Goal: Book appointment/travel/reservation

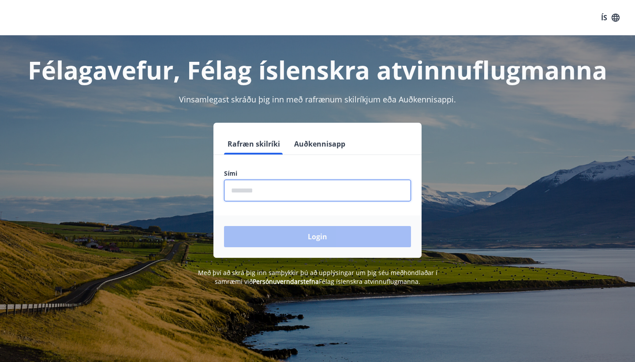
click at [313, 193] on input "phone" at bounding box center [317, 190] width 187 height 22
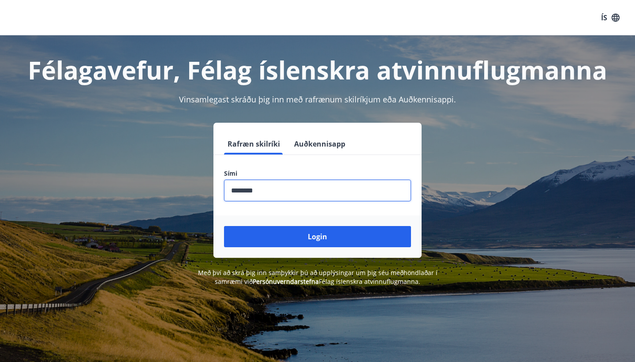
type input "********"
click at [318, 236] on button "Login" at bounding box center [317, 236] width 187 height 21
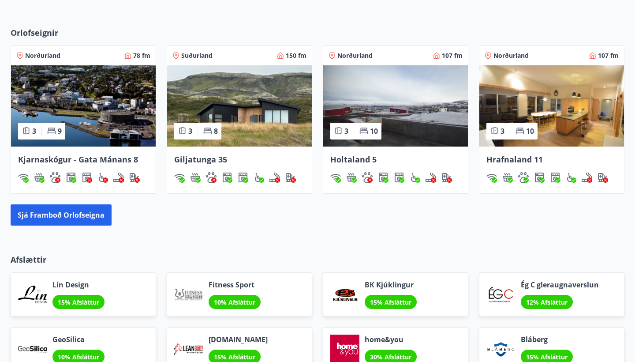
scroll to position [485, 0]
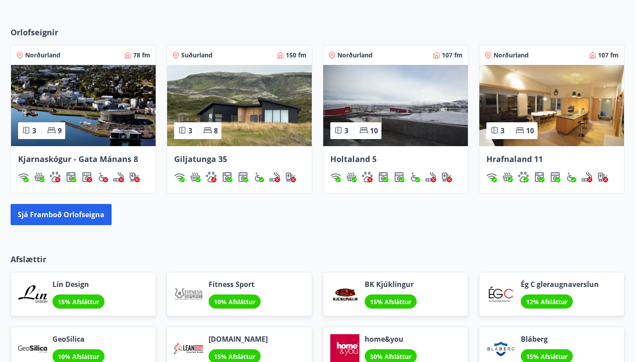
click at [572, 100] on img at bounding box center [551, 105] width 145 height 81
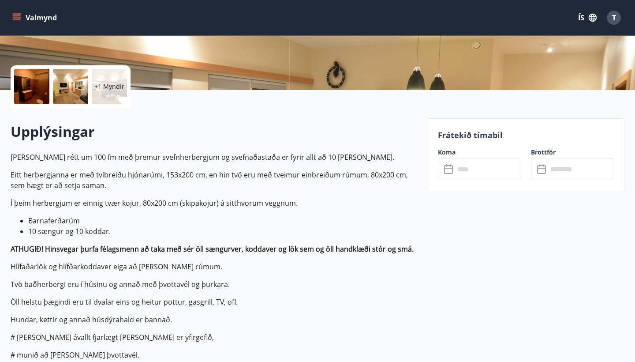
scroll to position [195, 0]
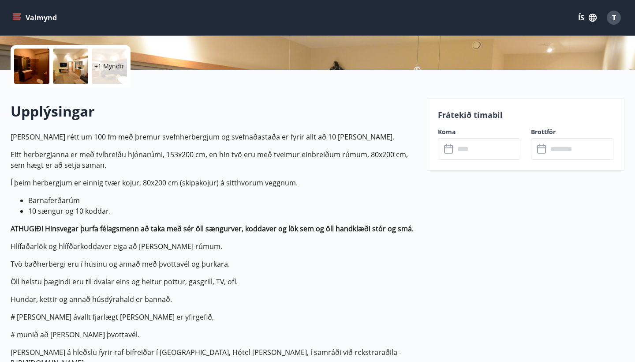
click at [452, 116] on p "Frátekið tímabil" at bounding box center [526, 114] width 176 height 11
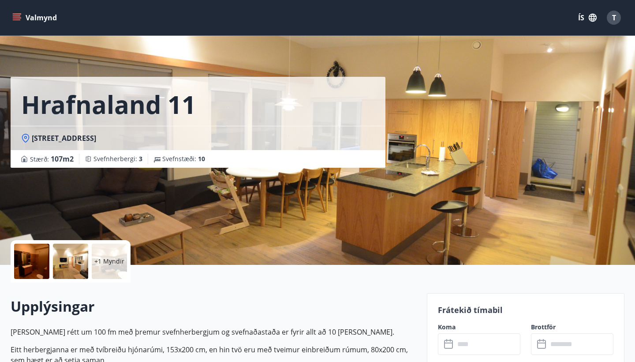
scroll to position [0, 0]
click at [19, 19] on icon "menu" at bounding box center [16, 17] width 9 height 9
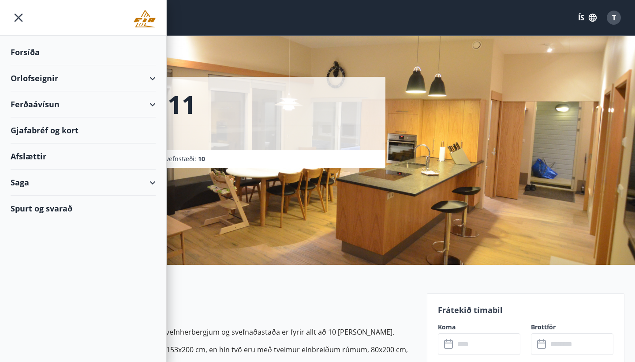
click at [41, 80] on div "Orlofseignir" at bounding box center [83, 78] width 145 height 26
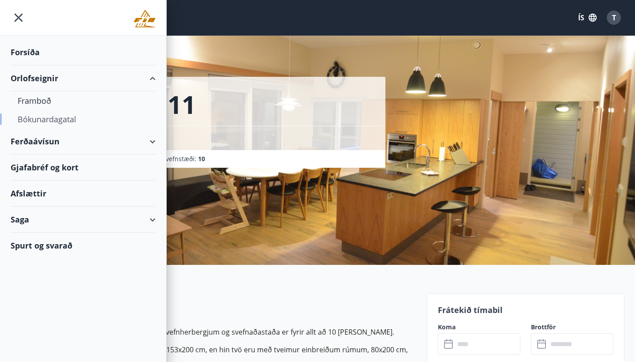
click at [55, 118] on div "Bókunardagatal" at bounding box center [83, 119] width 131 height 19
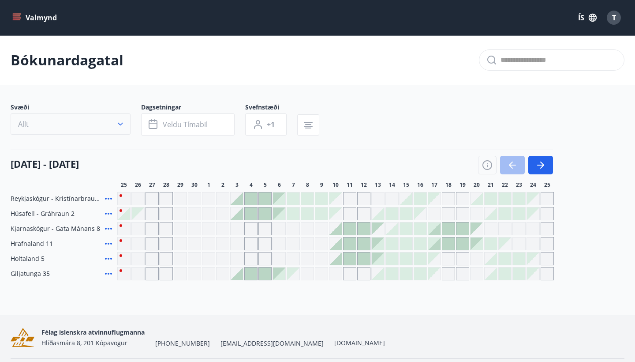
click at [121, 124] on icon "button" at bounding box center [120, 124] width 5 height 3
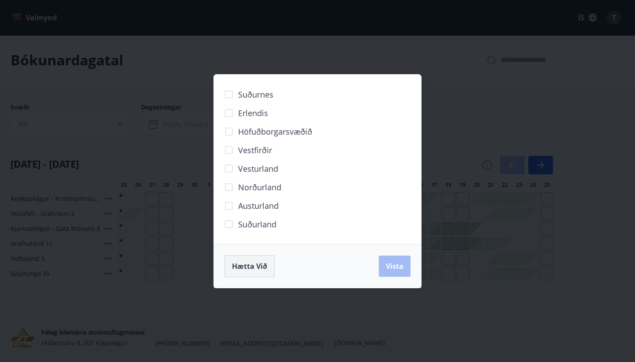
click at [262, 266] on span "Hætta við" at bounding box center [249, 266] width 35 height 10
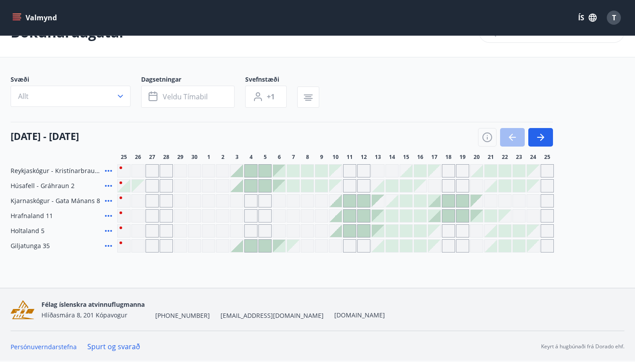
scroll to position [28, 0]
click at [106, 215] on icon at bounding box center [108, 216] width 7 height 2
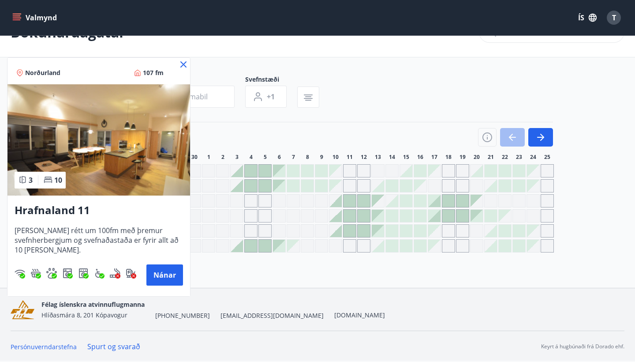
click at [186, 63] on icon at bounding box center [183, 64] width 6 height 6
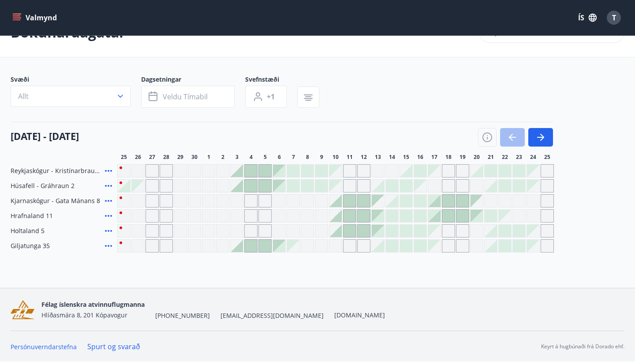
click at [111, 170] on icon at bounding box center [108, 170] width 11 height 11
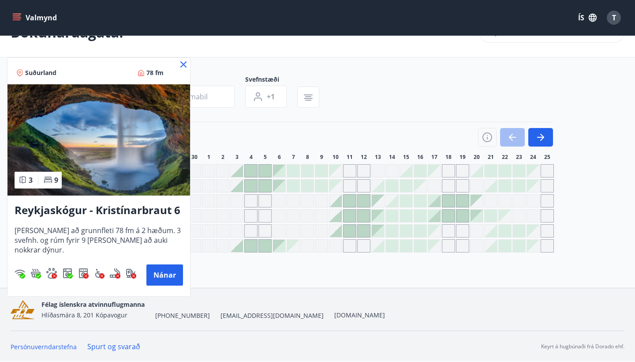
click at [185, 62] on icon at bounding box center [183, 64] width 6 height 6
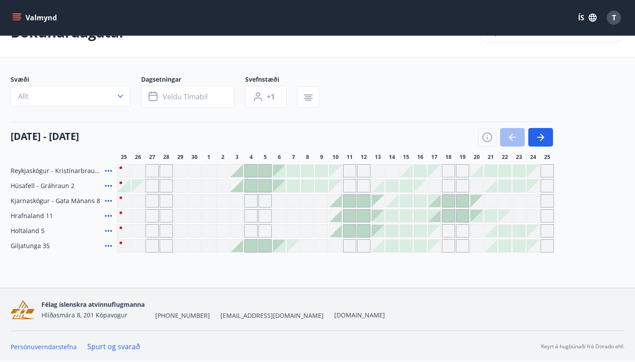
click at [108, 186] on icon at bounding box center [108, 186] width 7 height 2
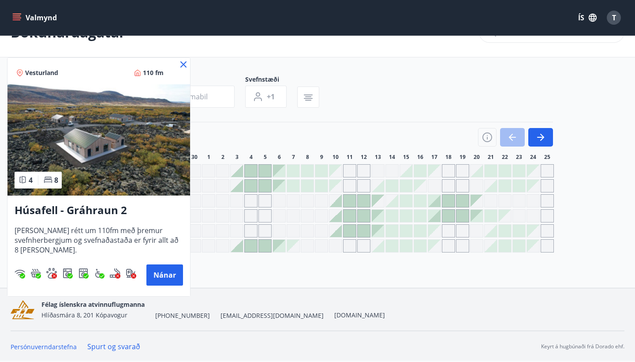
click at [185, 62] on icon at bounding box center [183, 64] width 11 height 11
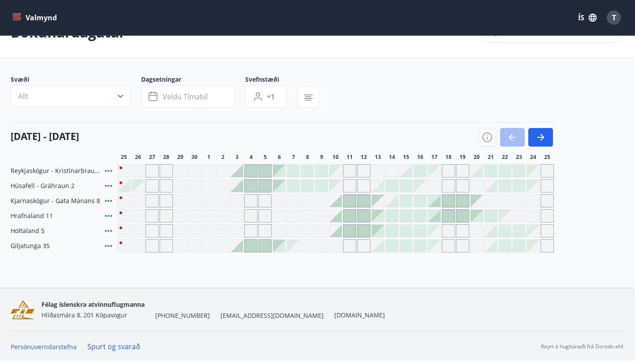
click at [108, 245] on icon at bounding box center [108, 245] width 11 height 11
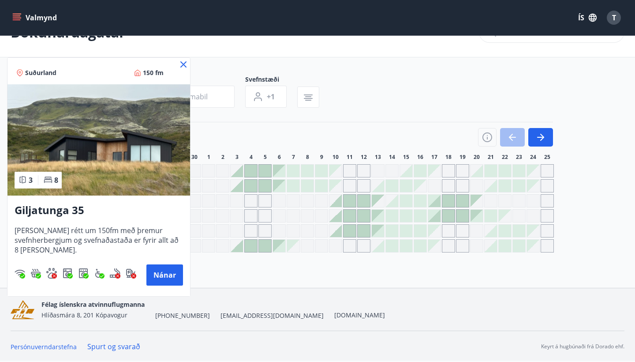
click at [183, 65] on icon at bounding box center [183, 64] width 6 height 6
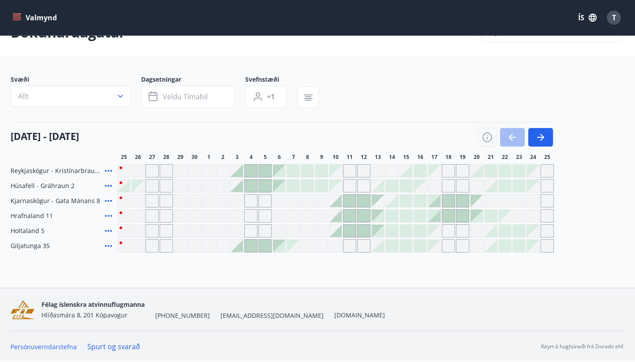
click at [110, 230] on icon at bounding box center [108, 230] width 11 height 11
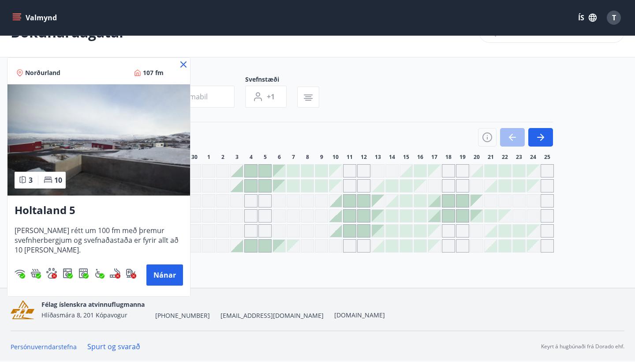
click at [185, 63] on icon at bounding box center [183, 64] width 6 height 6
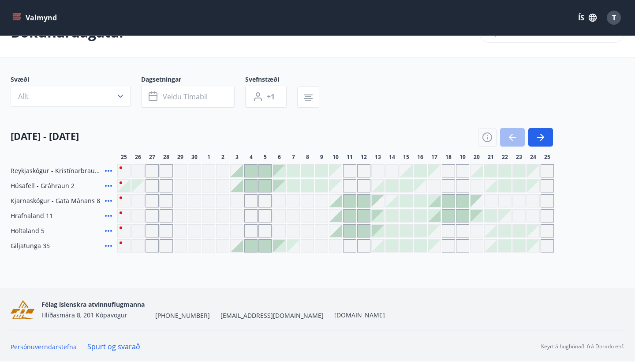
click at [363, 230] on div at bounding box center [364, 230] width 12 height 12
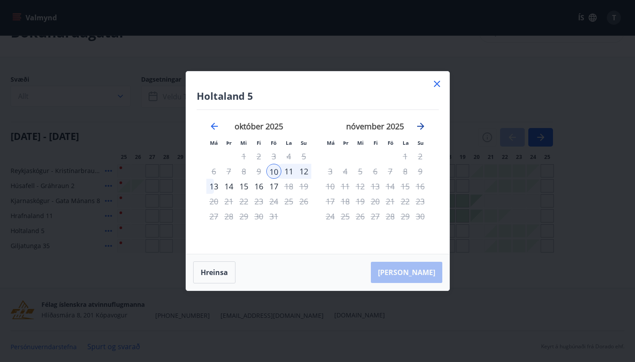
click at [421, 125] on icon "Move forward to switch to the next month." at bounding box center [420, 126] width 11 height 11
click at [216, 125] on icon "Move backward to switch to the previous month." at bounding box center [214, 126] width 11 height 11
click at [437, 83] on icon at bounding box center [437, 84] width 11 height 11
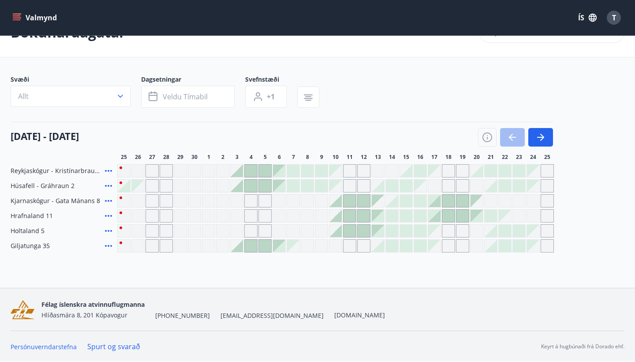
click at [109, 201] on icon at bounding box center [108, 200] width 11 height 11
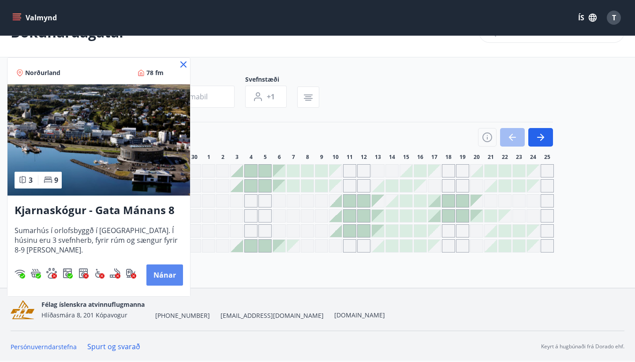
click at [168, 273] on button "Nánar" at bounding box center [164, 274] width 37 height 21
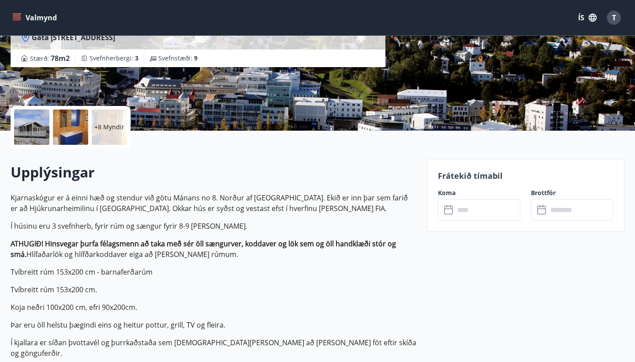
scroll to position [146, 0]
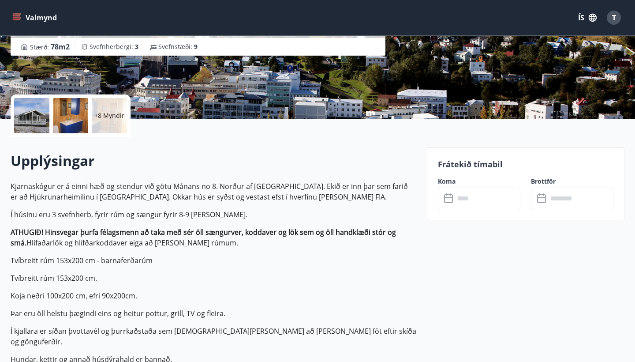
click at [106, 123] on div "+8 Myndir" at bounding box center [109, 115] width 35 height 35
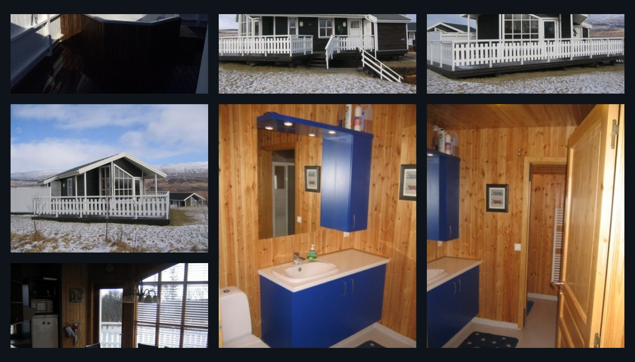
scroll to position [103, 0]
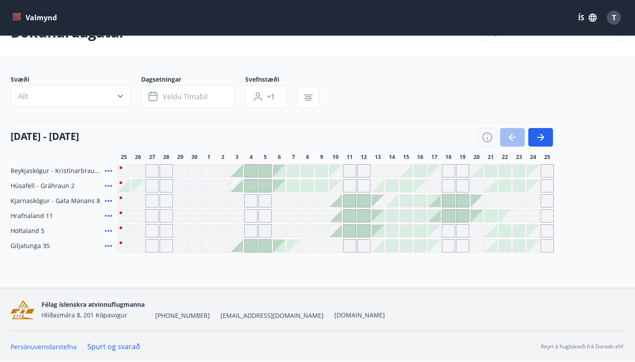
scroll to position [28, 0]
click at [546, 138] on button "button" at bounding box center [540, 137] width 25 height 19
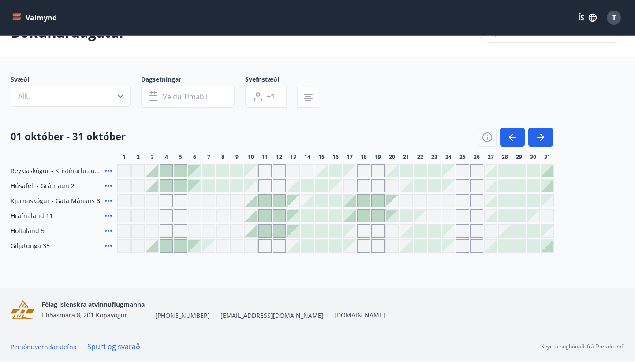
click at [353, 232] on div "Gráir dagar eru ekki bókanlegir" at bounding box center [350, 230] width 12 height 12
click at [391, 232] on div "Gráir dagar eru ekki bókanlegir" at bounding box center [391, 230] width 13 height 13
click at [262, 231] on div at bounding box center [265, 230] width 12 height 12
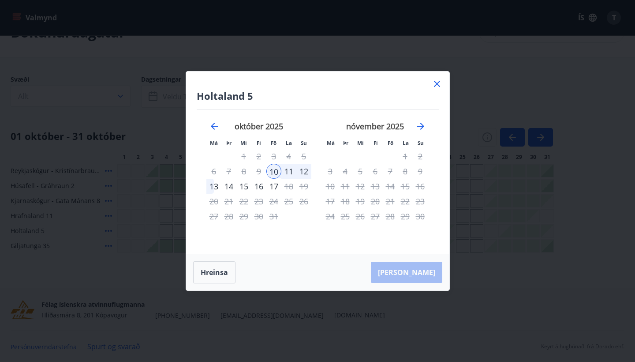
click at [437, 82] on icon at bounding box center [437, 84] width 11 height 11
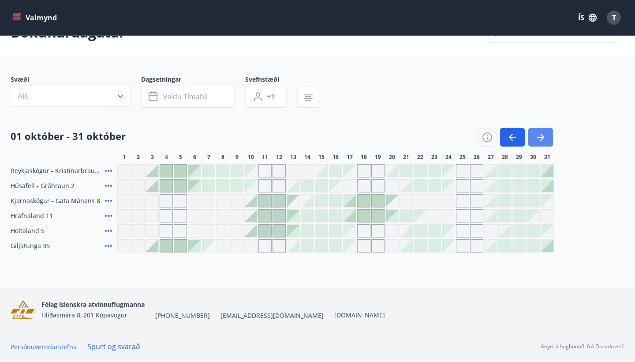
click at [544, 134] on icon "button" at bounding box center [540, 137] width 11 height 11
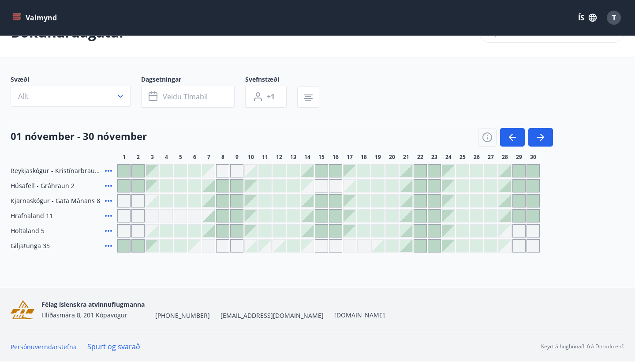
click at [109, 231] on icon at bounding box center [108, 230] width 11 height 11
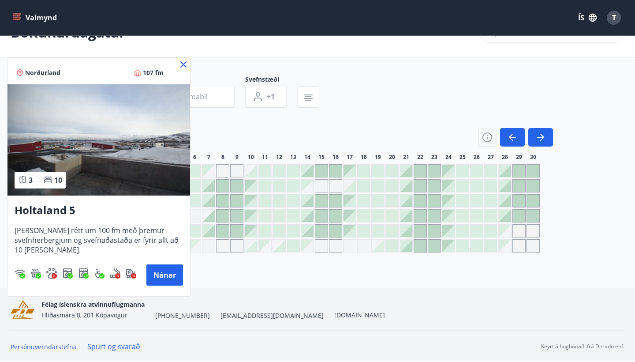
click at [183, 65] on icon at bounding box center [183, 64] width 6 height 6
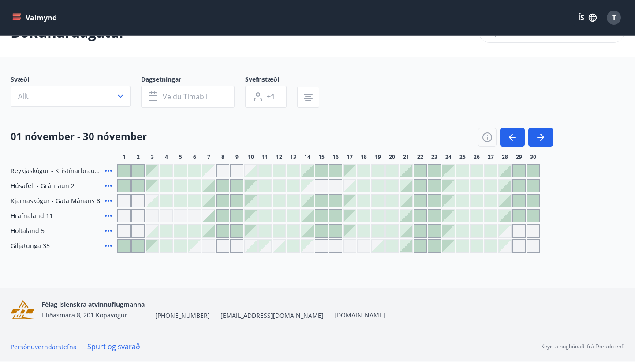
click at [110, 215] on icon at bounding box center [108, 215] width 11 height 11
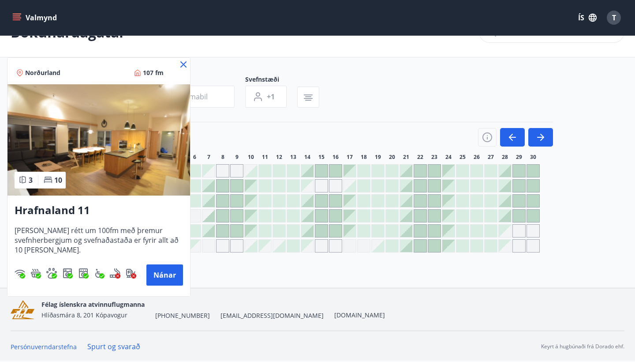
click at [185, 64] on icon at bounding box center [183, 64] width 11 height 11
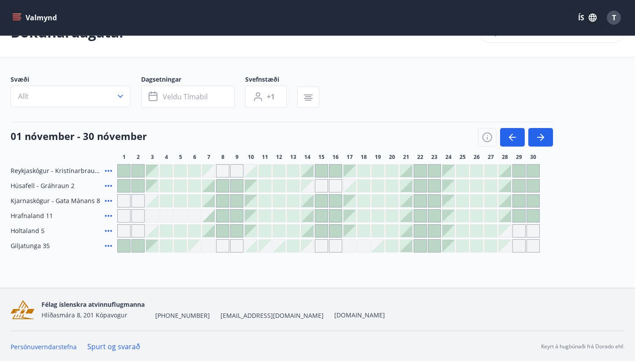
click at [351, 215] on div at bounding box center [350, 215] width 12 height 12
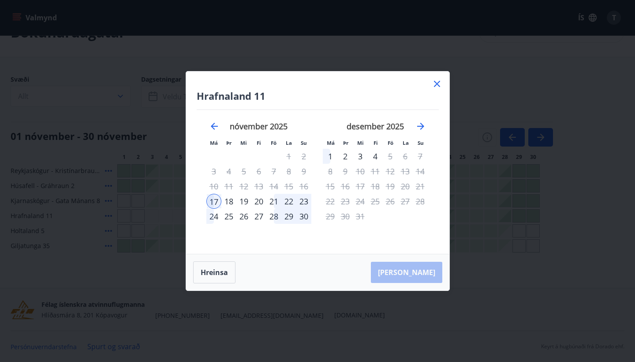
click at [438, 84] on icon at bounding box center [437, 84] width 11 height 11
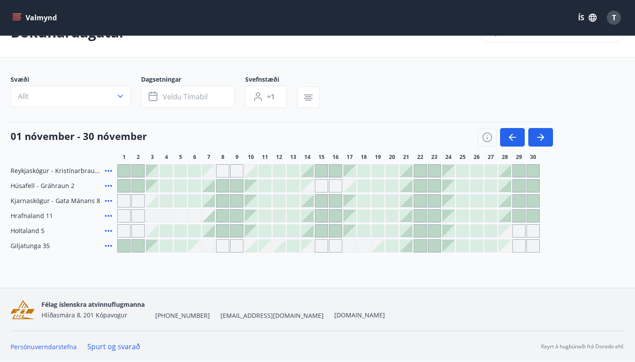
click at [322, 185] on div "Gráir dagar eru ekki bókanlegir" at bounding box center [321, 185] width 13 height 13
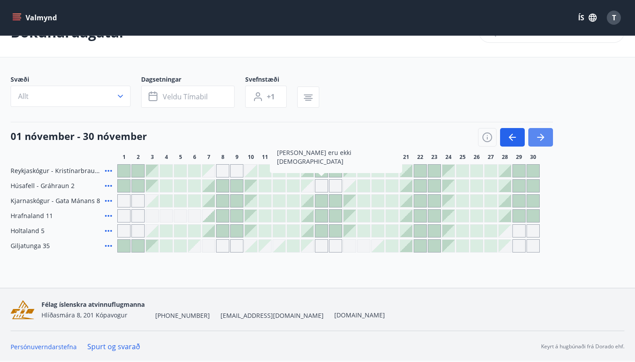
click at [542, 136] on icon "button" at bounding box center [542, 137] width 4 height 7
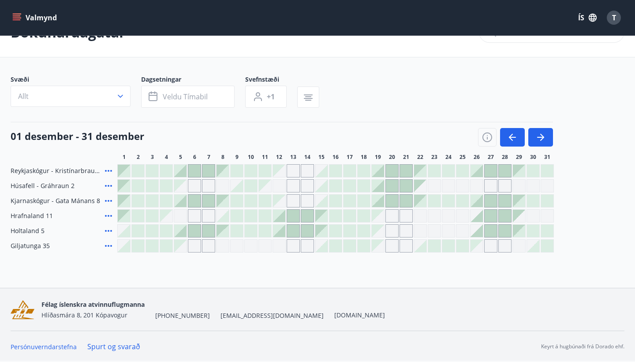
click at [277, 218] on div at bounding box center [279, 215] width 12 height 12
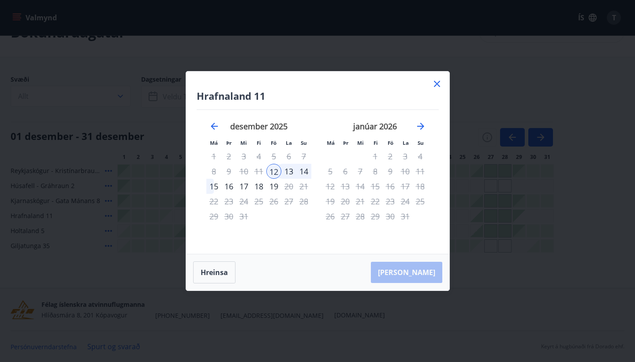
click at [213, 184] on div "15" at bounding box center [213, 186] width 15 height 15
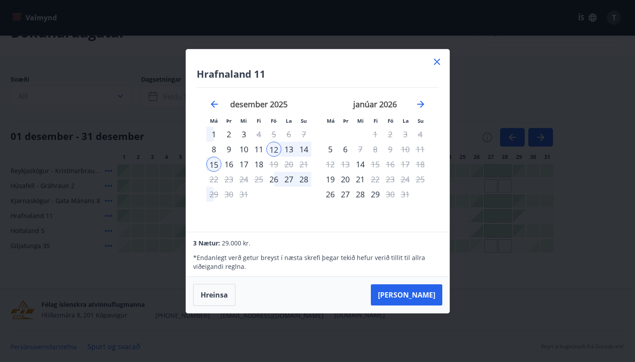
click at [260, 163] on div "18" at bounding box center [258, 164] width 15 height 15
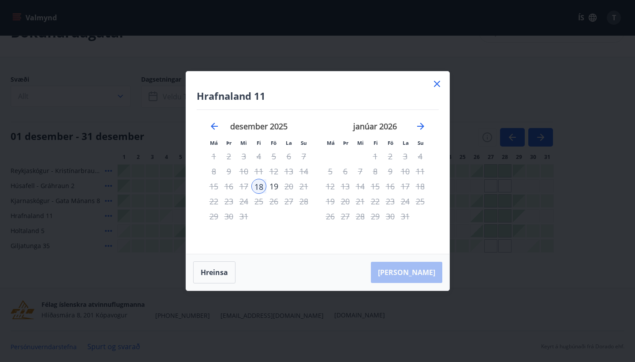
click at [277, 169] on div "12" at bounding box center [273, 171] width 15 height 15
click at [219, 279] on button "Hreinsa" at bounding box center [214, 272] width 42 height 22
click at [259, 186] on div "18" at bounding box center [258, 186] width 15 height 15
click at [220, 267] on button "Hreinsa" at bounding box center [214, 272] width 42 height 22
click at [276, 170] on div "12" at bounding box center [273, 171] width 15 height 15
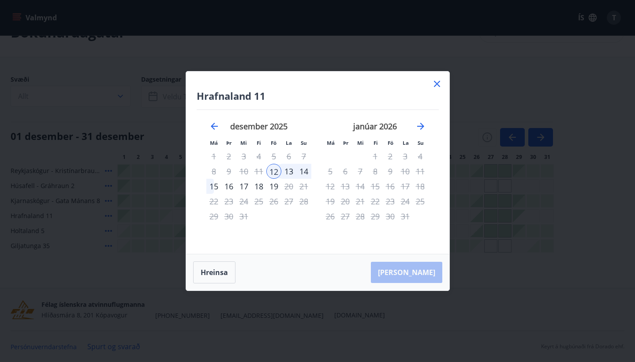
click at [262, 187] on div "18" at bounding box center [258, 186] width 15 height 15
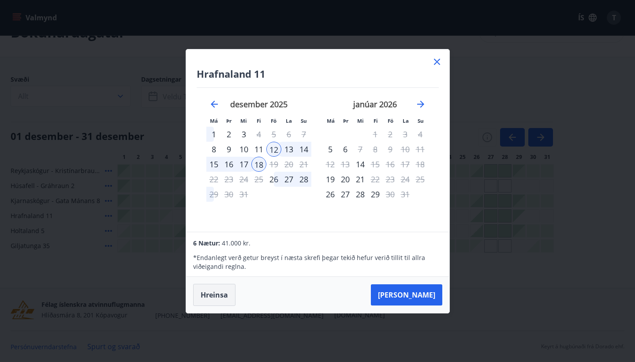
click at [221, 298] on button "Hreinsa" at bounding box center [214, 295] width 42 height 22
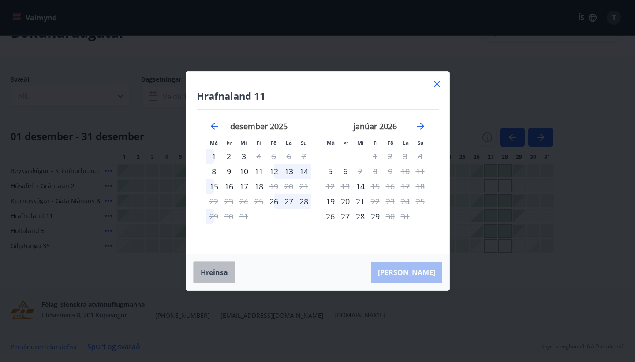
click at [222, 274] on button "Hreinsa" at bounding box center [214, 272] width 42 height 22
click at [437, 83] on icon at bounding box center [437, 84] width 11 height 11
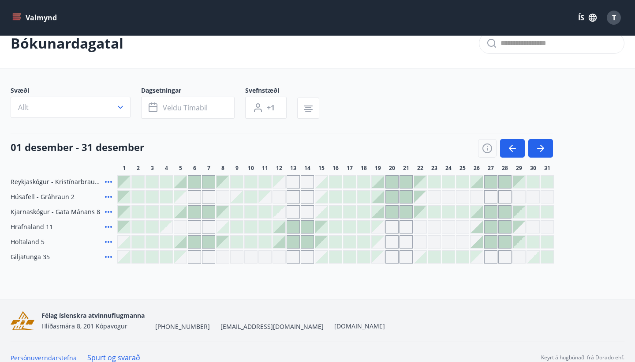
scroll to position [18, 0]
click at [19, 15] on icon "menu" at bounding box center [16, 17] width 9 height 9
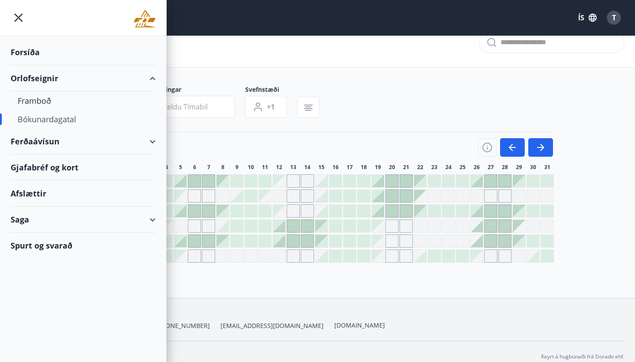
click at [76, 139] on div "Ferðaávísun" at bounding box center [83, 141] width 145 height 26
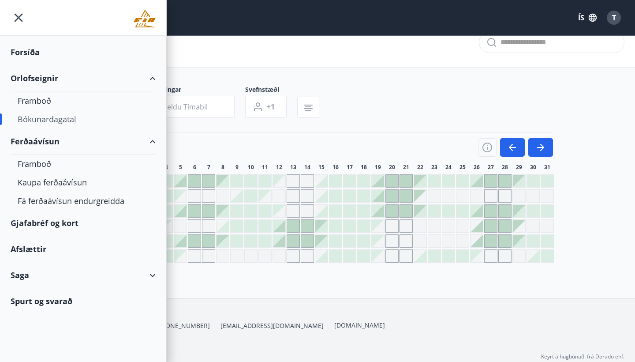
click at [76, 139] on div "Ferðaávísun" at bounding box center [83, 141] width 145 height 26
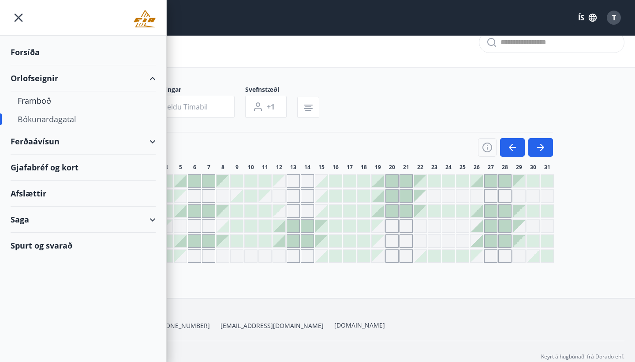
click at [66, 168] on div "Gjafabréf og kort" at bounding box center [83, 167] width 145 height 26
click at [614, 20] on span "T" at bounding box center [614, 18] width 4 height 10
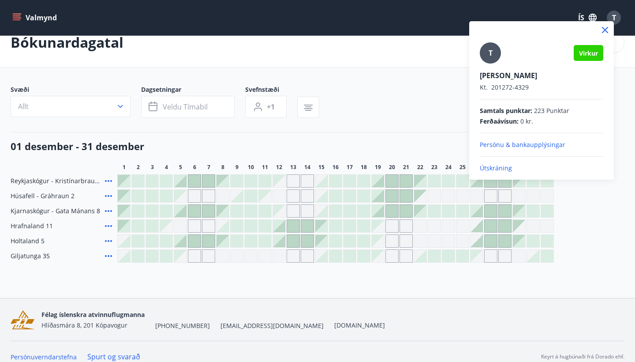
click at [502, 169] on p "Útskráning" at bounding box center [541, 168] width 123 height 9
